Goal: Communication & Community: Answer question/provide support

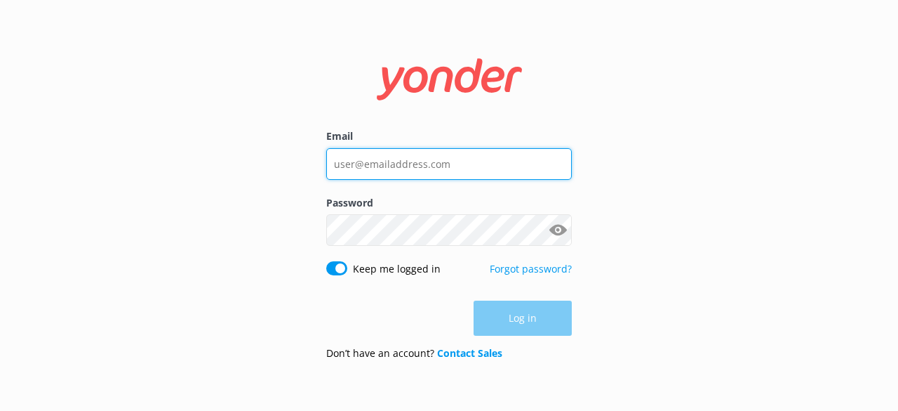
type input "[PERSON_NAME][EMAIL_ADDRESS][DOMAIN_NAME]"
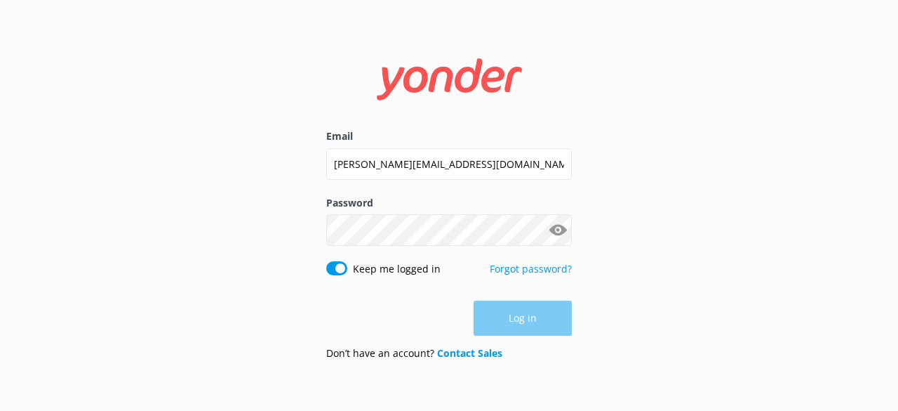
click at [536, 319] on div "Log in" at bounding box center [449, 317] width 246 height 35
click at [515, 315] on button "Log in" at bounding box center [523, 318] width 98 height 35
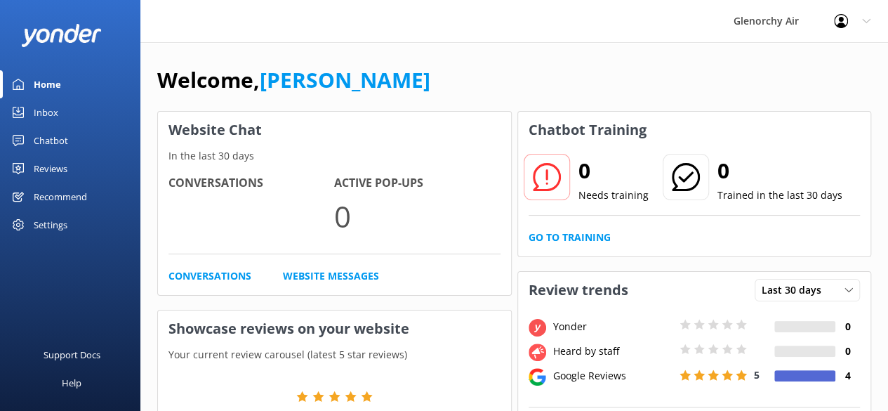
click at [49, 109] on div "Inbox" at bounding box center [46, 112] width 25 height 28
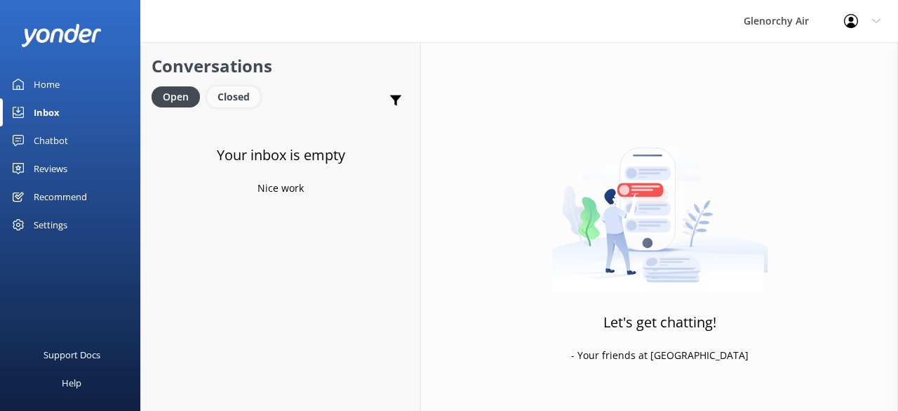
click at [229, 91] on div "Closed" at bounding box center [233, 96] width 53 height 21
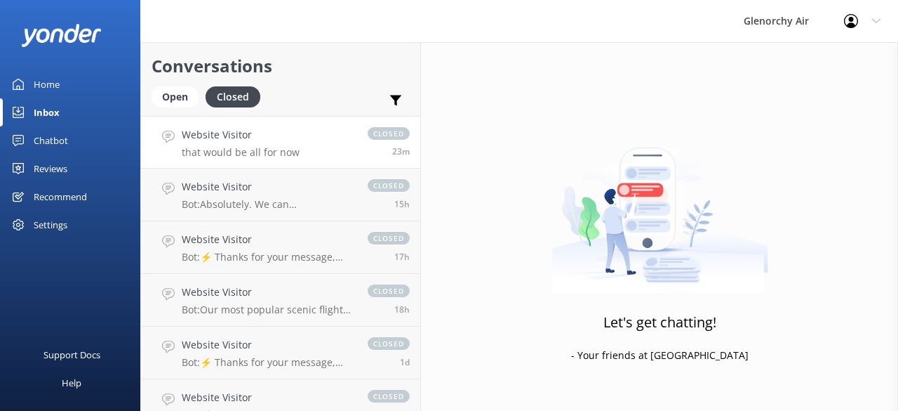
click at [214, 155] on p "that would be all for now" at bounding box center [241, 152] width 118 height 13
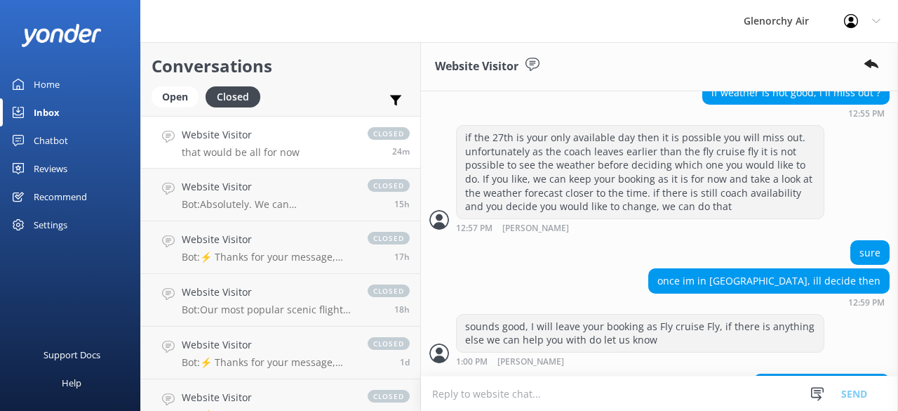
scroll to position [1415, 0]
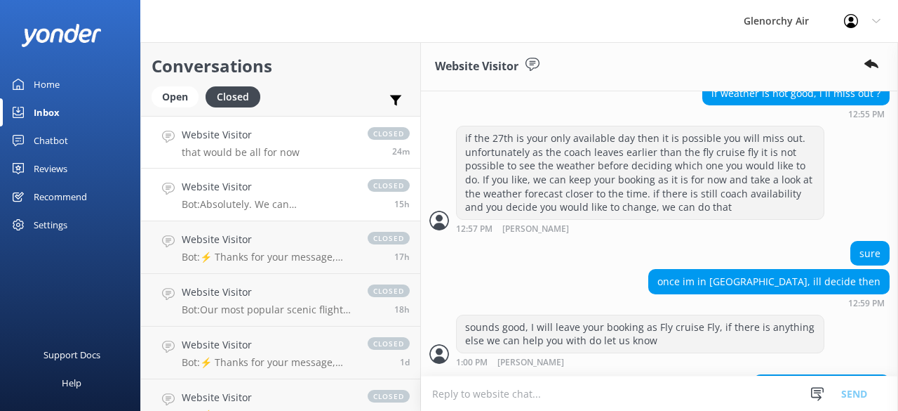
click at [265, 187] on h4 "Website Visitor" at bounding box center [268, 186] width 172 height 15
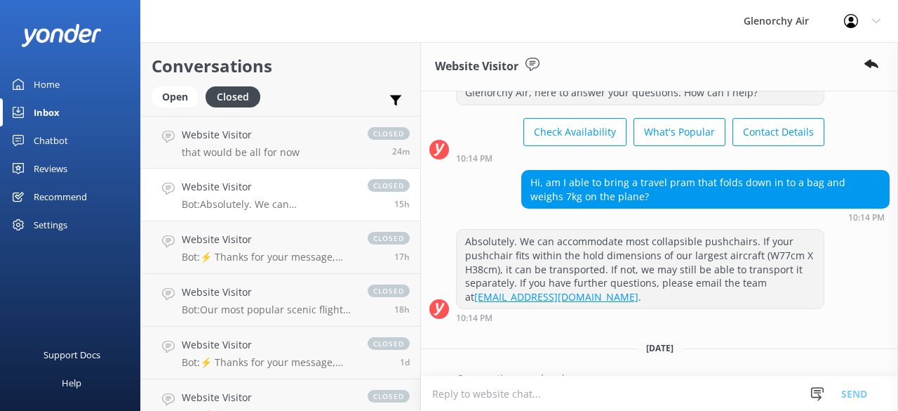
scroll to position [36, 0]
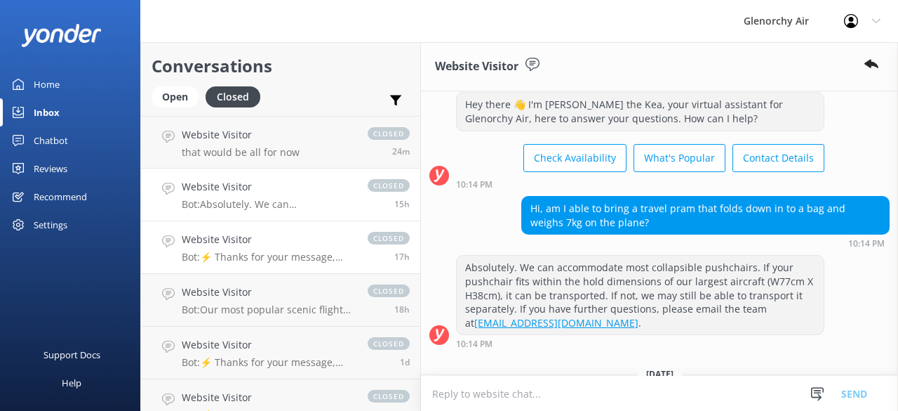
click at [268, 244] on h4 "Website Visitor" at bounding box center [268, 239] width 172 height 15
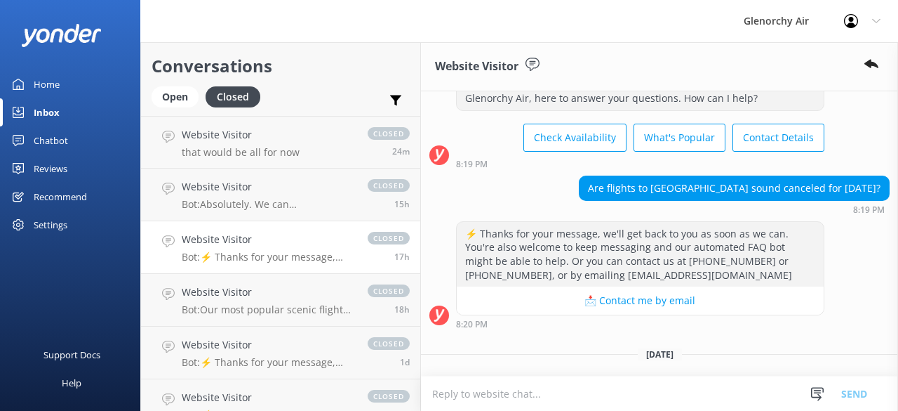
scroll to position [58, 0]
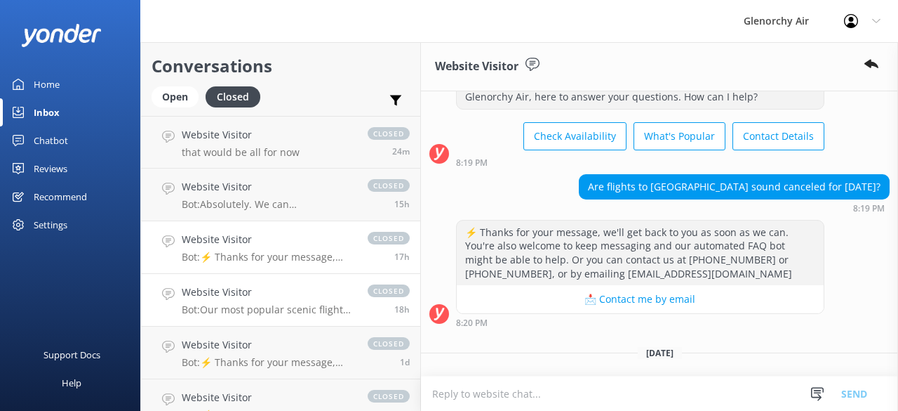
click at [296, 291] on h4 "Website Visitor" at bounding box center [268, 291] width 172 height 15
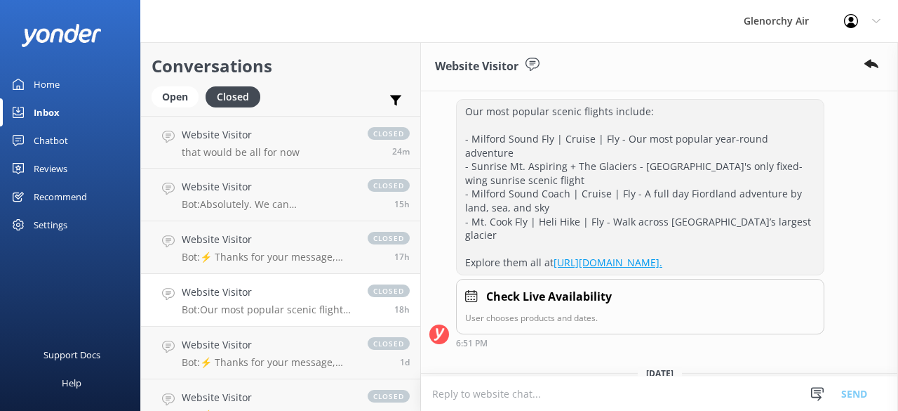
scroll to position [194, 0]
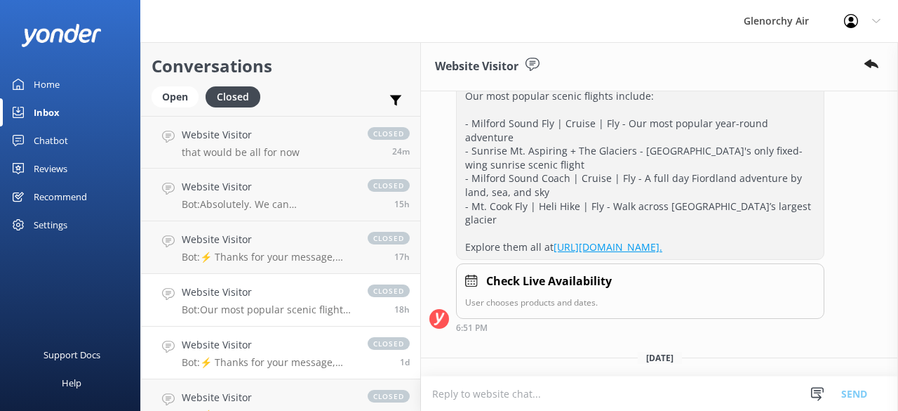
click at [274, 353] on div "Website Visitor Bot: ⚡ Thanks for your message, we'll get back to you as soon a…" at bounding box center [268, 352] width 172 height 31
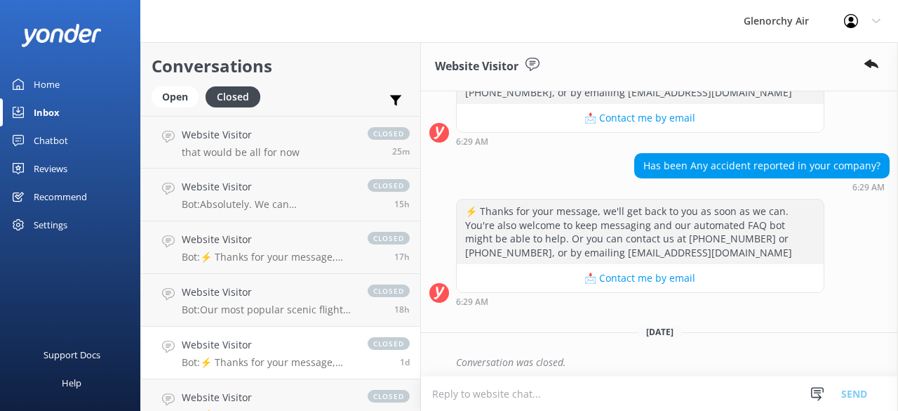
scroll to position [88, 0]
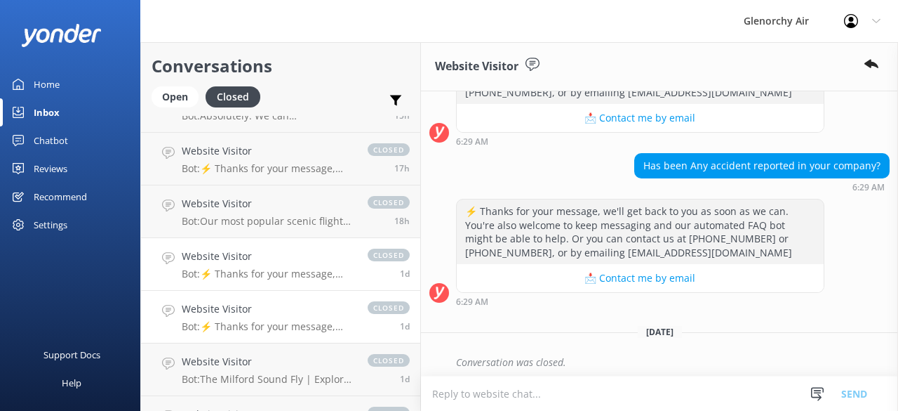
click at [293, 329] on p "Bot: ⚡ Thanks for your message, we'll get back to you as soon as we can. You're…" at bounding box center [268, 326] width 172 height 13
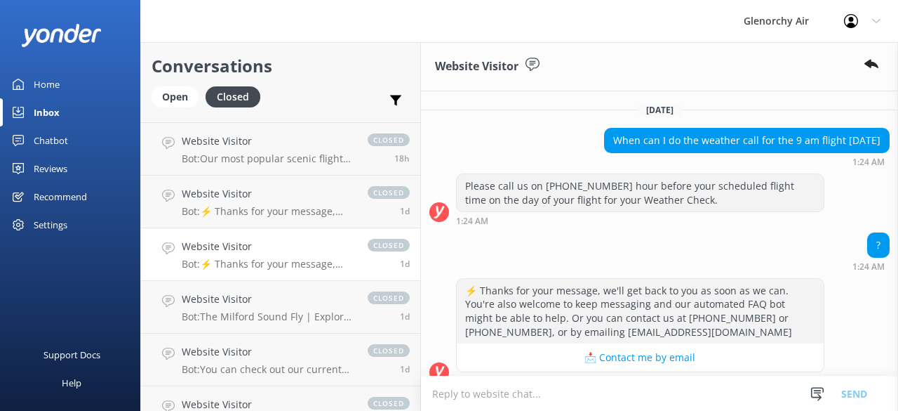
scroll to position [159, 0]
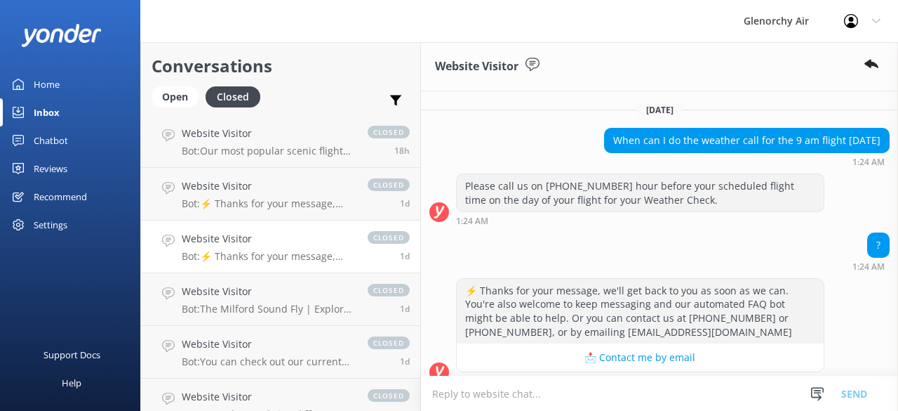
click at [235, 262] on p "Bot: ⚡ Thanks for your message, we'll get back to you as soon as we can. You're…" at bounding box center [268, 256] width 172 height 13
click at [245, 297] on h4 "Website Visitor" at bounding box center [268, 291] width 172 height 15
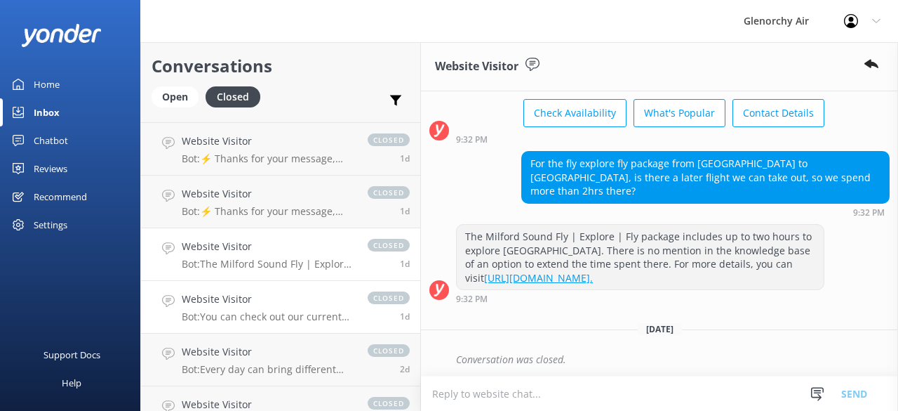
scroll to position [247, 0]
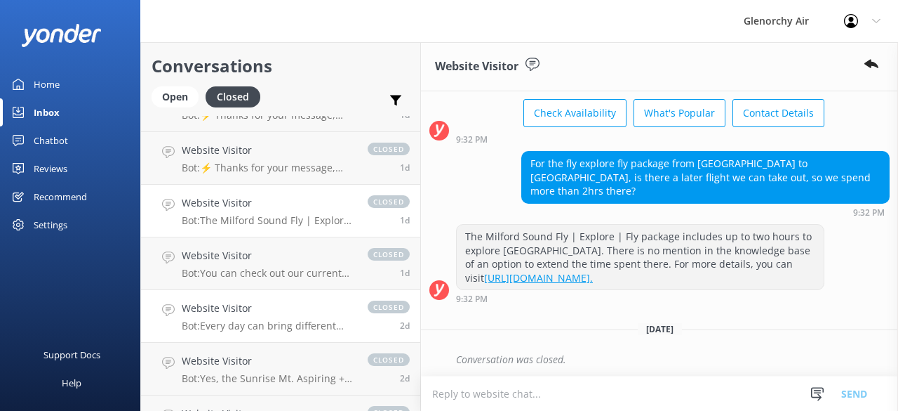
click at [265, 302] on h4 "Website Visitor" at bounding box center [268, 307] width 172 height 15
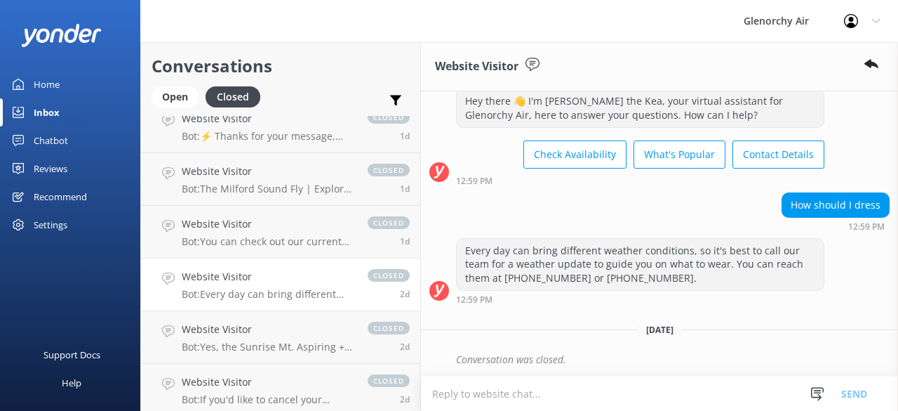
scroll to position [374, 0]
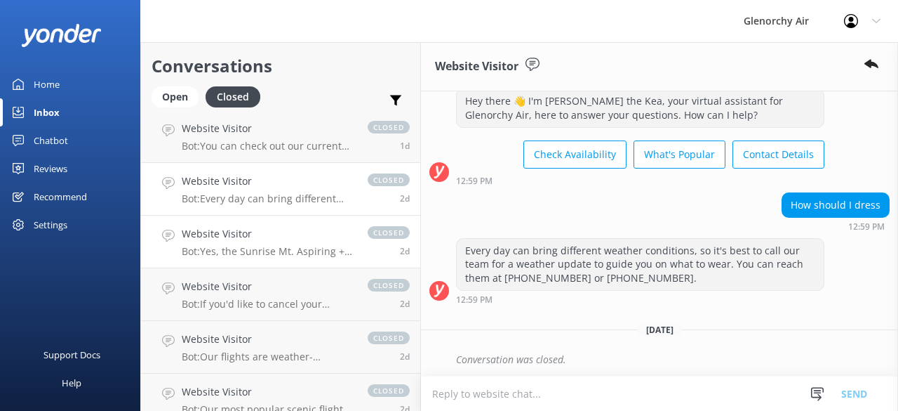
click at [220, 229] on h4 "Website Visitor" at bounding box center [268, 233] width 172 height 15
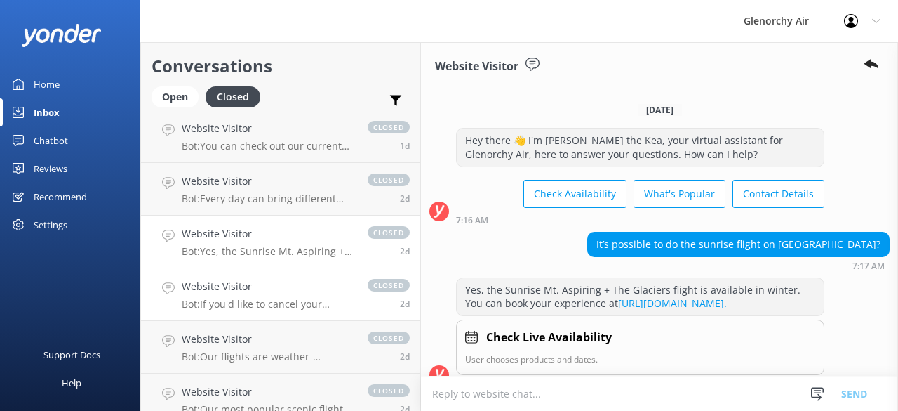
click at [289, 271] on link "Website Visitor Bot: If you'd like to cancel your reservation, please contact t…" at bounding box center [280, 294] width 279 height 53
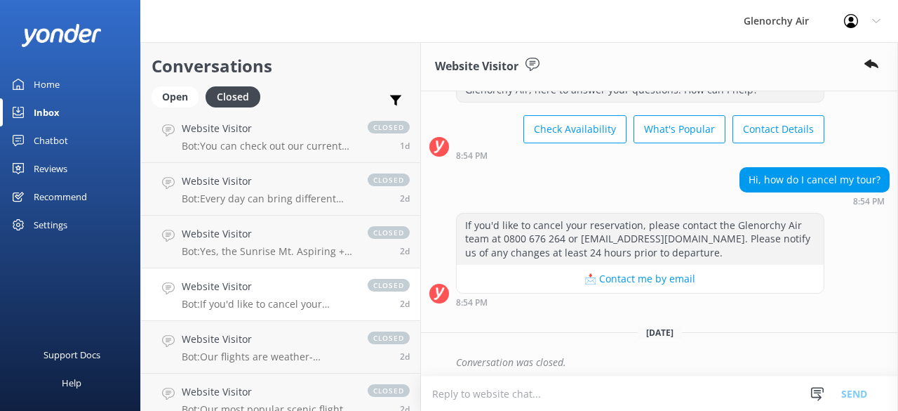
scroll to position [67, 0]
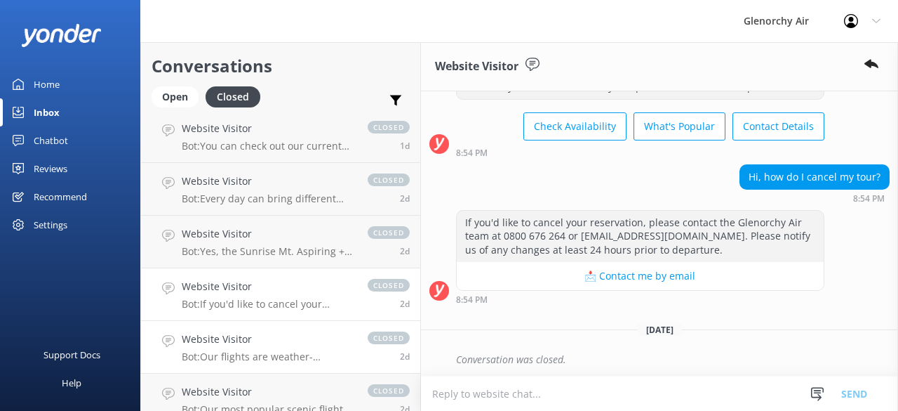
click at [265, 331] on link "Website Visitor Bot: Our flights are weather-dependent, and if we cannot fly du…" at bounding box center [280, 347] width 279 height 53
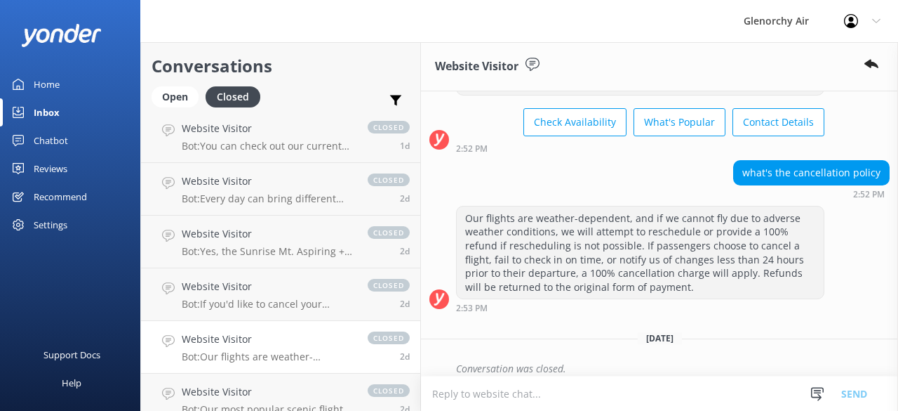
scroll to position [81, 0]
